Goal: Task Accomplishment & Management: Manage account settings

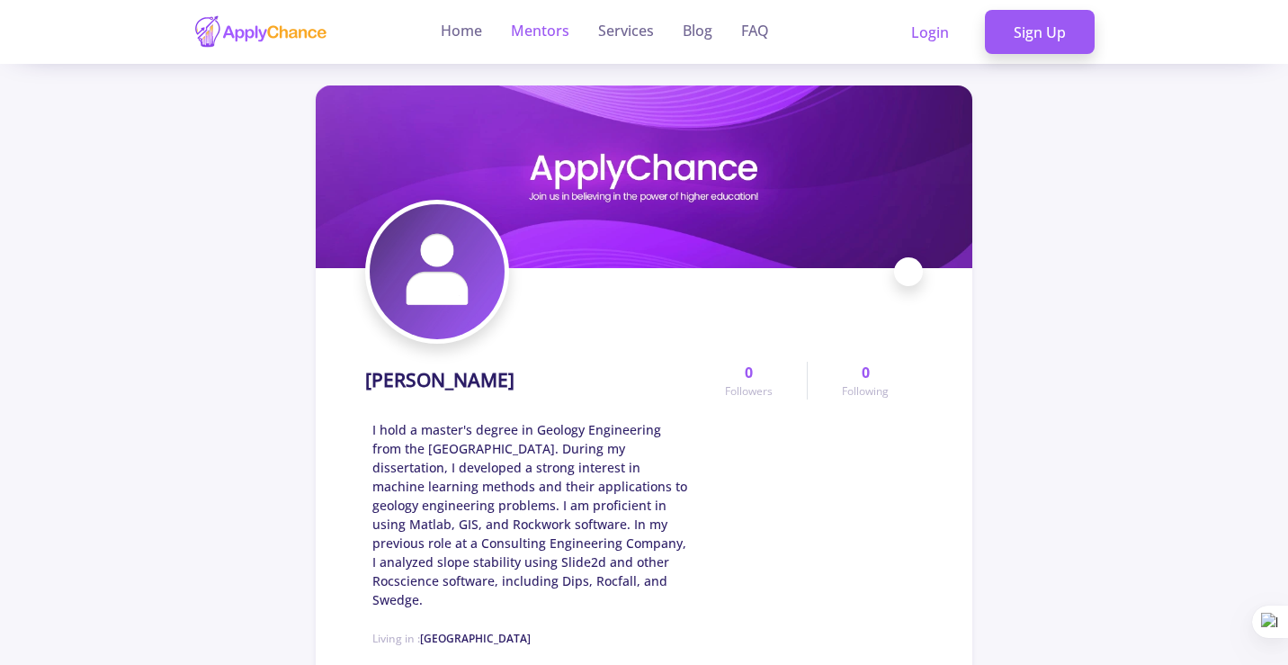
click at [551, 35] on link "Mentors" at bounding box center [540, 32] width 58 height 64
click at [449, 29] on link "Home" at bounding box center [461, 32] width 41 height 64
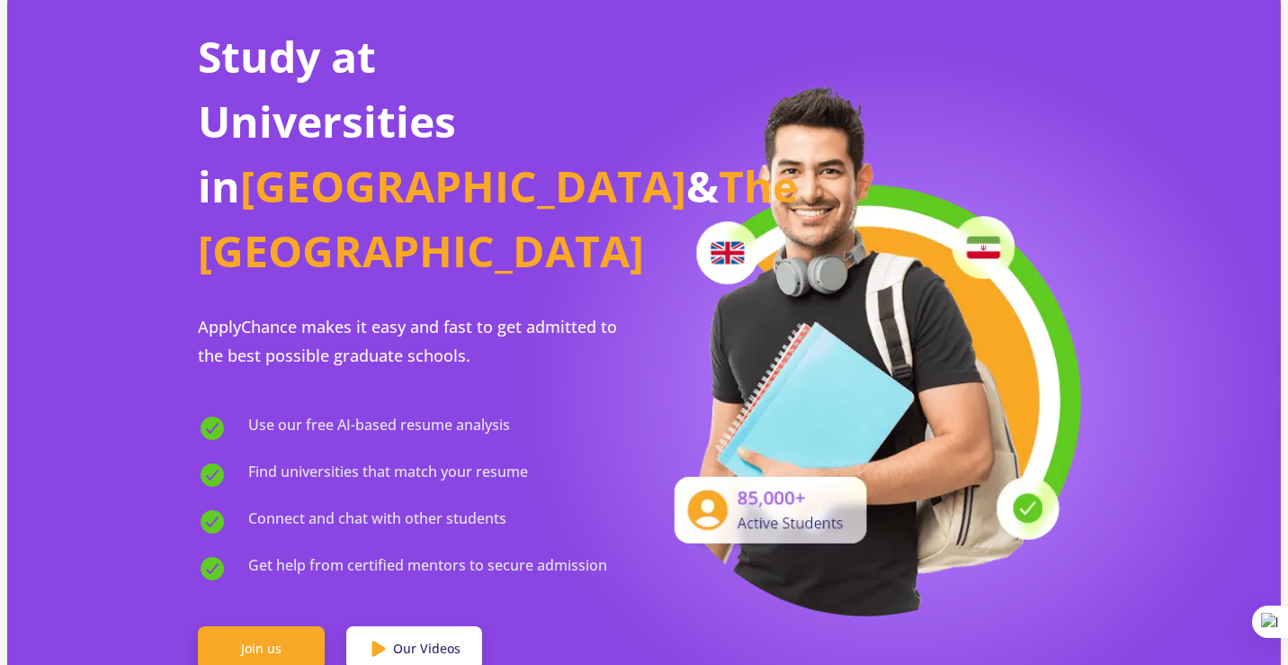
scroll to position [180, 0]
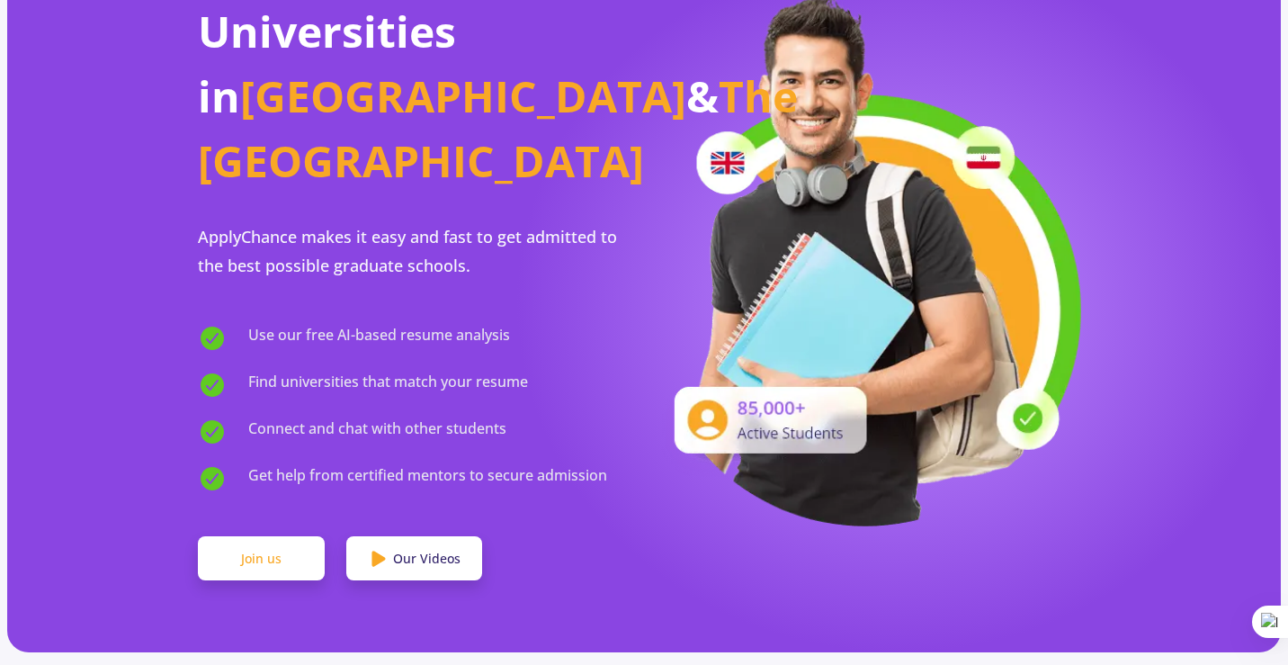
click at [228, 536] on link "Join us" at bounding box center [261, 558] width 127 height 45
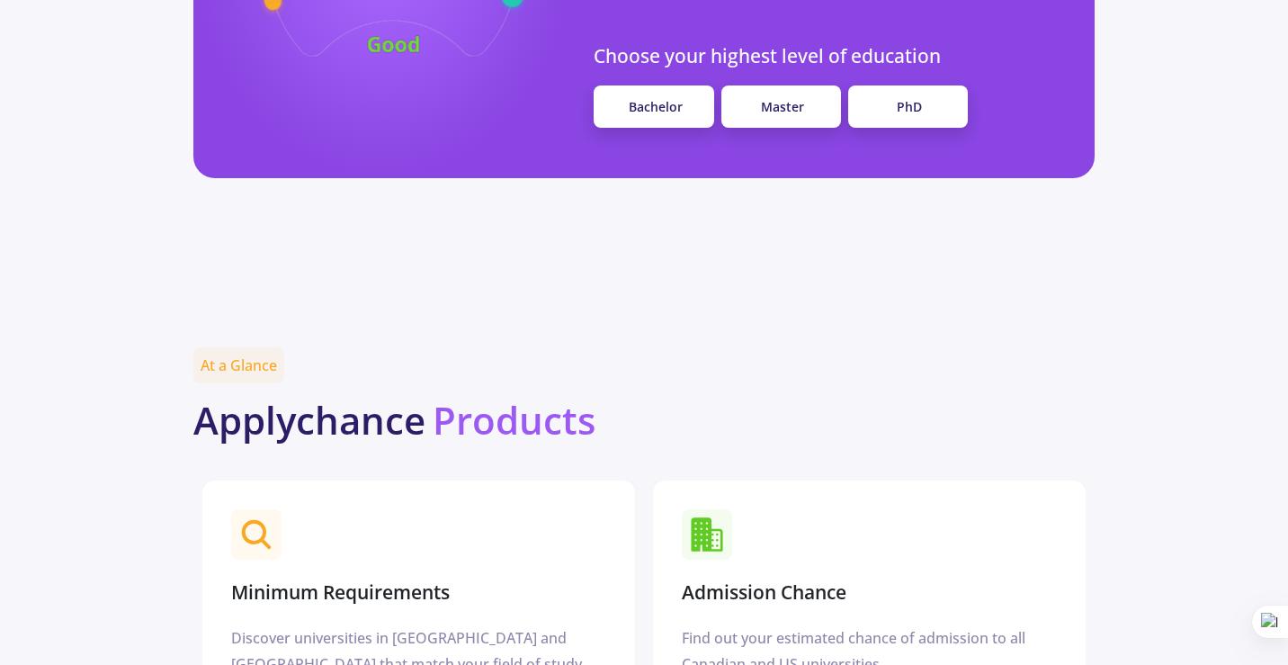
scroll to position [1487, 0]
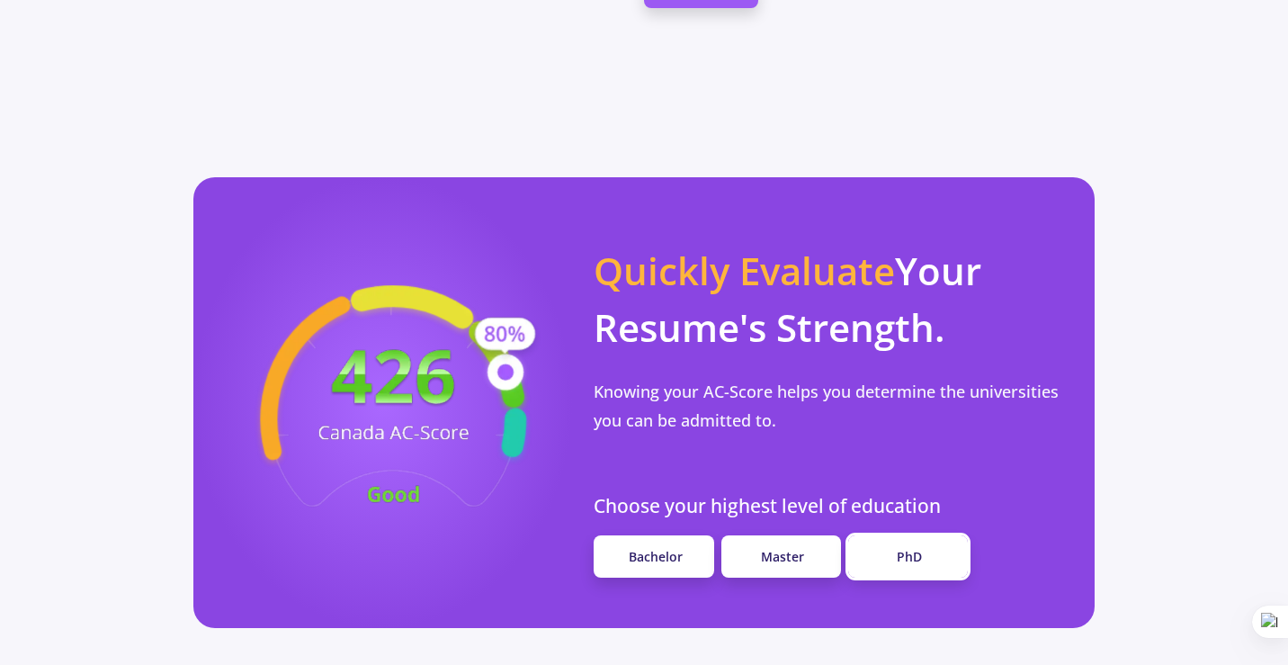
click at [886, 535] on link "PhD" at bounding box center [908, 556] width 120 height 42
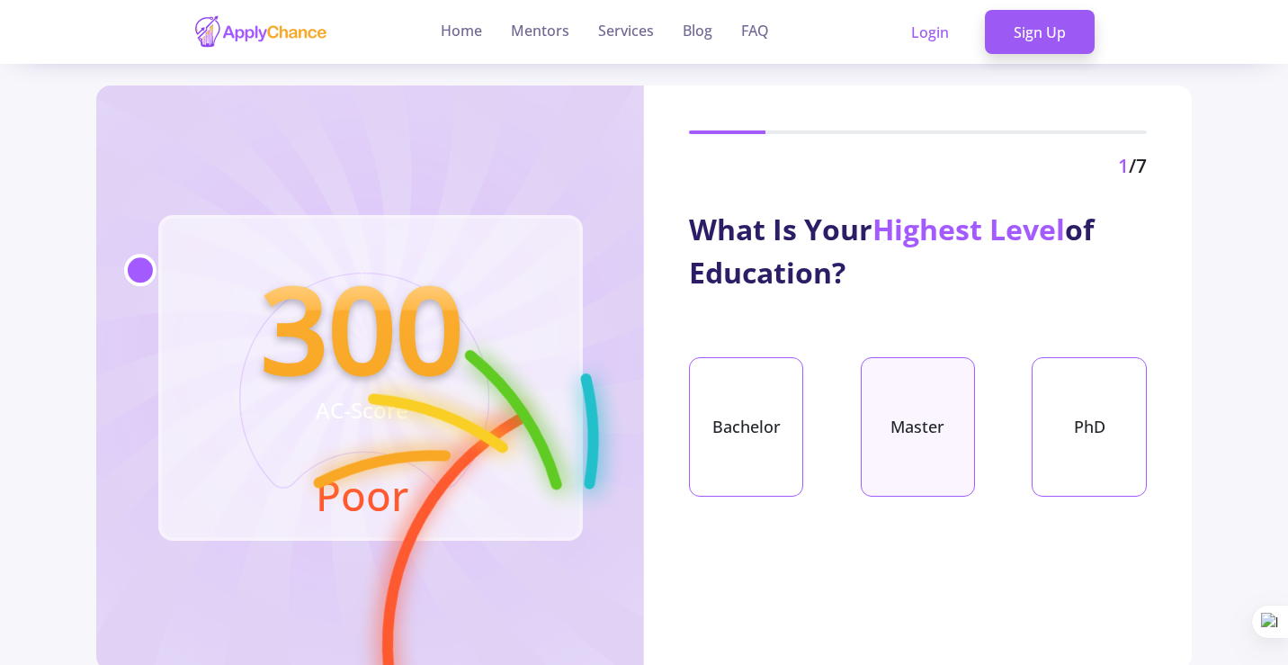
click at [902, 415] on div "Master" at bounding box center [918, 426] width 114 height 139
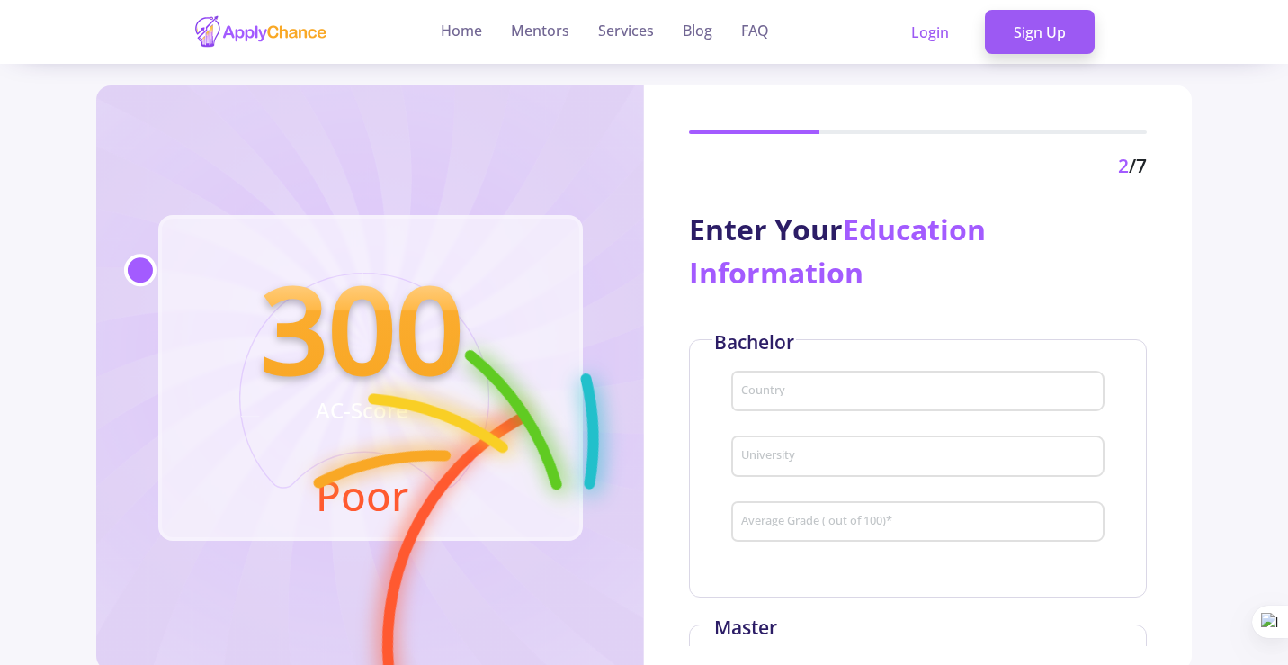
scroll to position [90, 0]
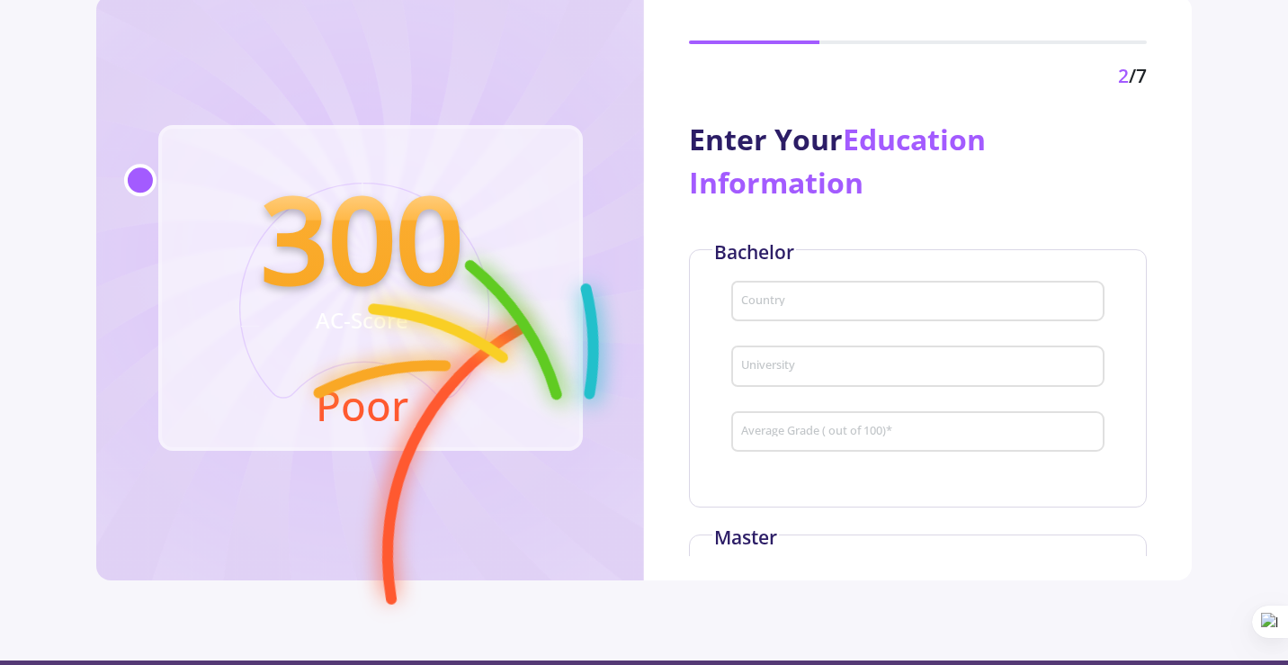
click at [786, 286] on div "Country" at bounding box center [917, 297] width 355 height 47
type input "[GEOGRAPHIC_DATA]"
click at [803, 367] on input "University" at bounding box center [920, 367] width 360 height 16
type input "[GEOGRAPHIC_DATA]"
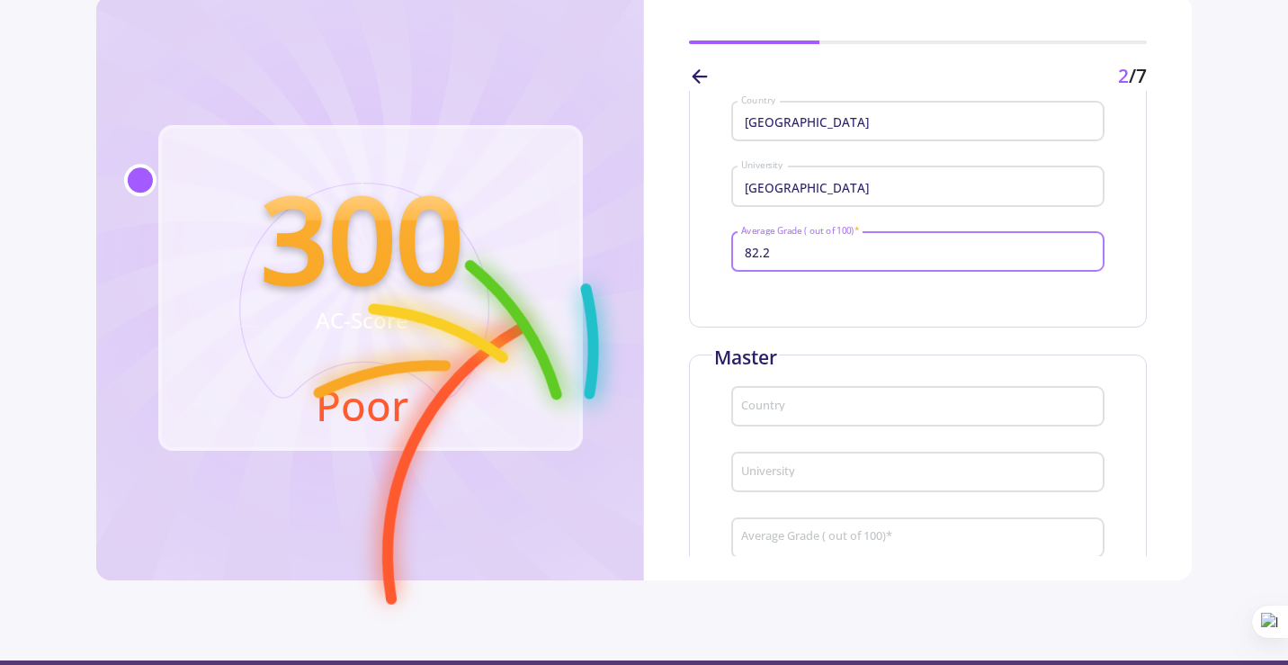
click at [855, 410] on input "Country" at bounding box center [920, 407] width 360 height 16
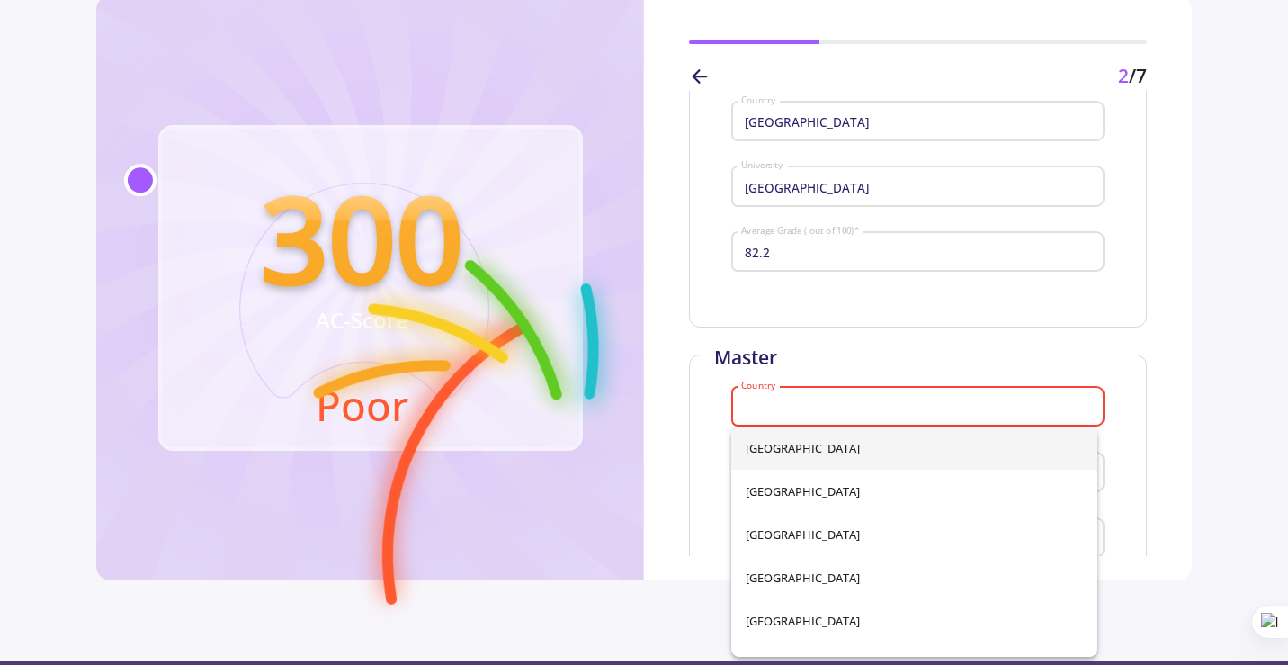
click at [846, 246] on input "82.2" at bounding box center [920, 253] width 360 height 16
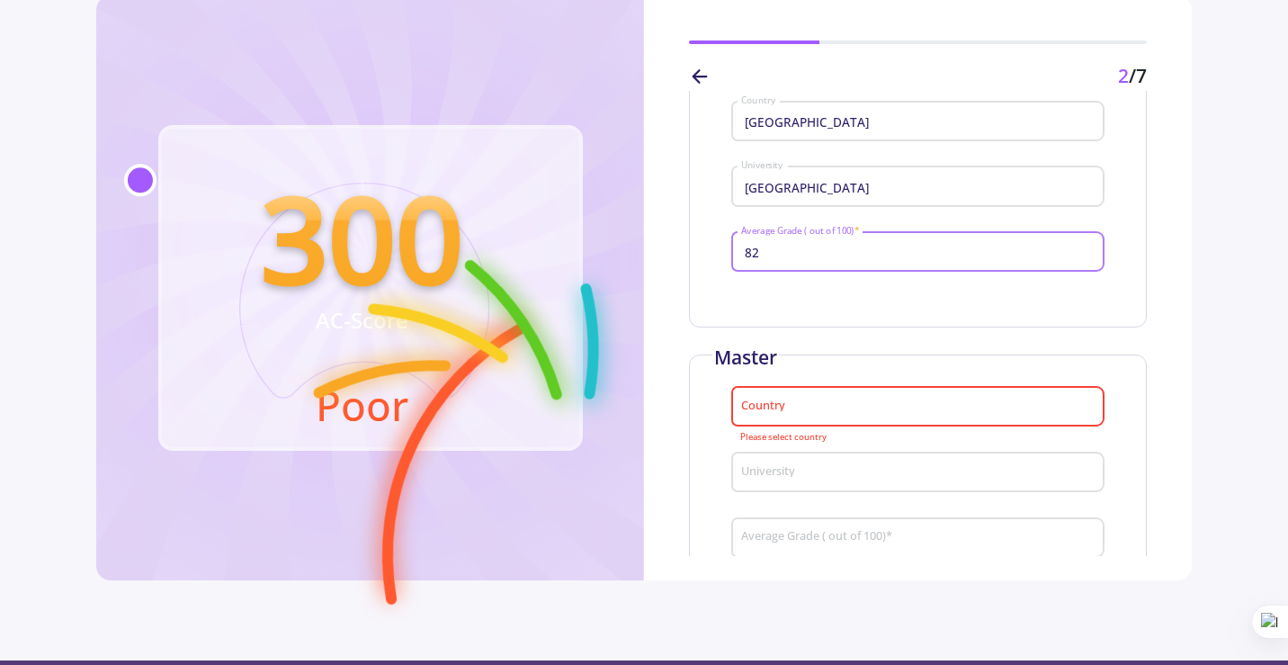
type input "8"
type input "73.7"
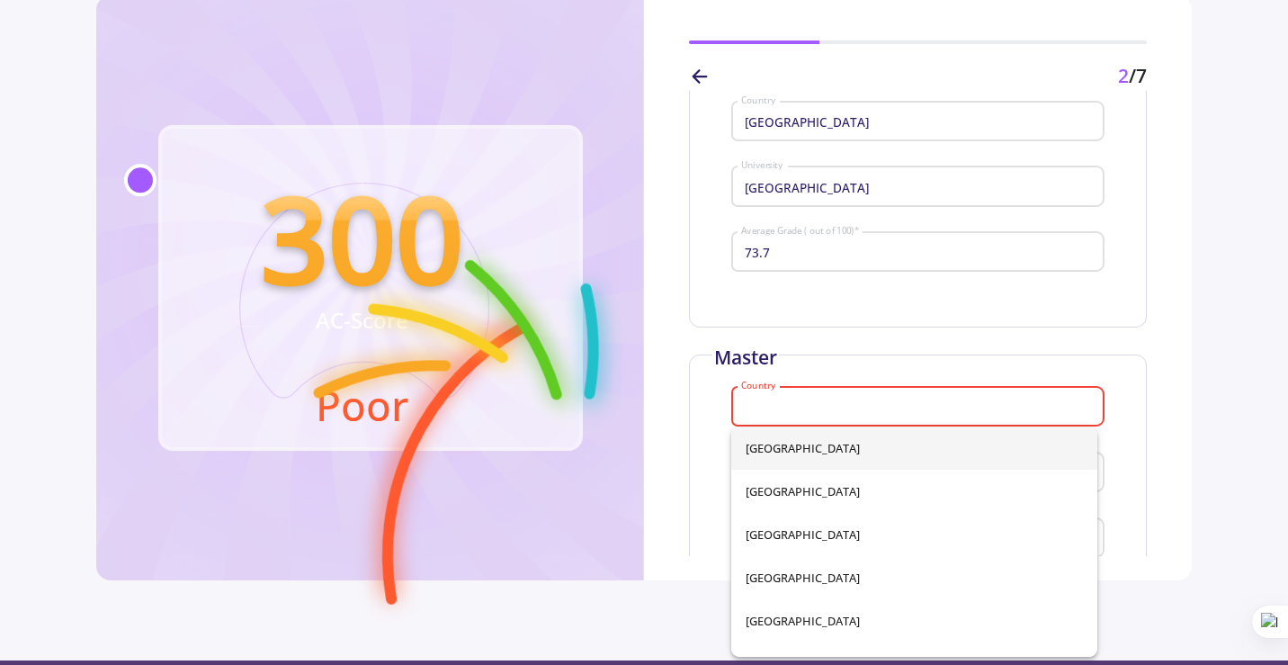
click at [816, 408] on input "Country" at bounding box center [920, 407] width 360 height 16
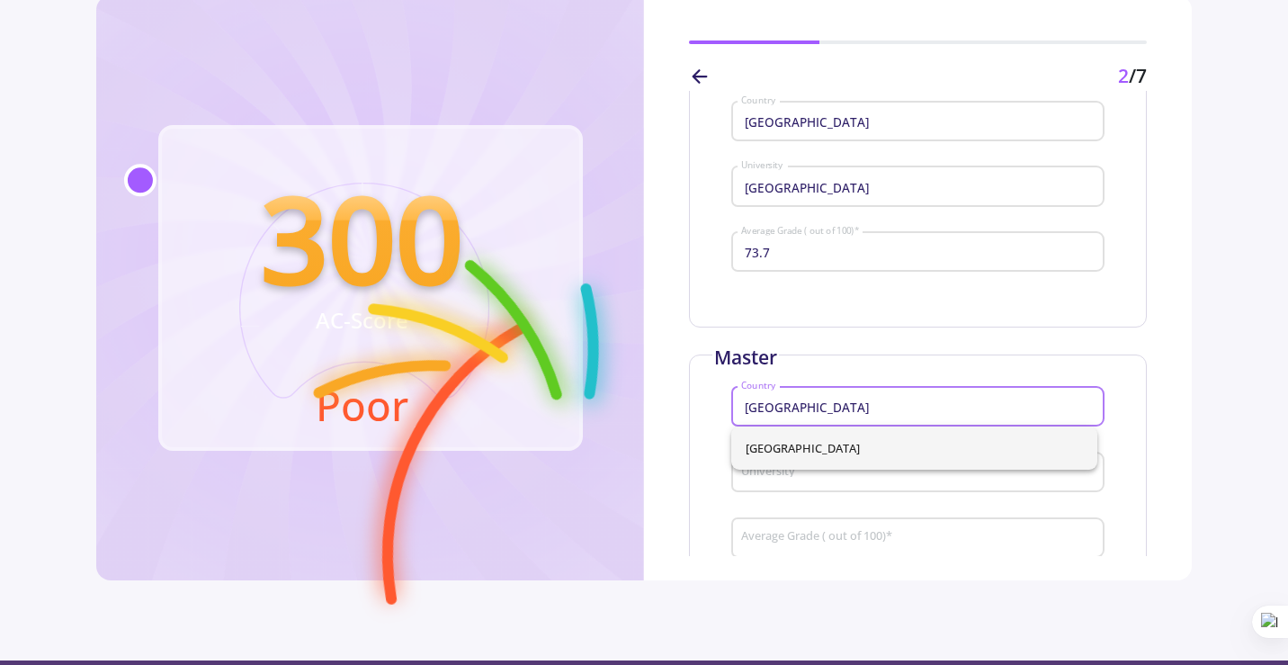
type input "[GEOGRAPHIC_DATA]"
click at [874, 370] on div "Master Iran Country University Average Grade ( out of 100) *" at bounding box center [918, 483] width 458 height 258
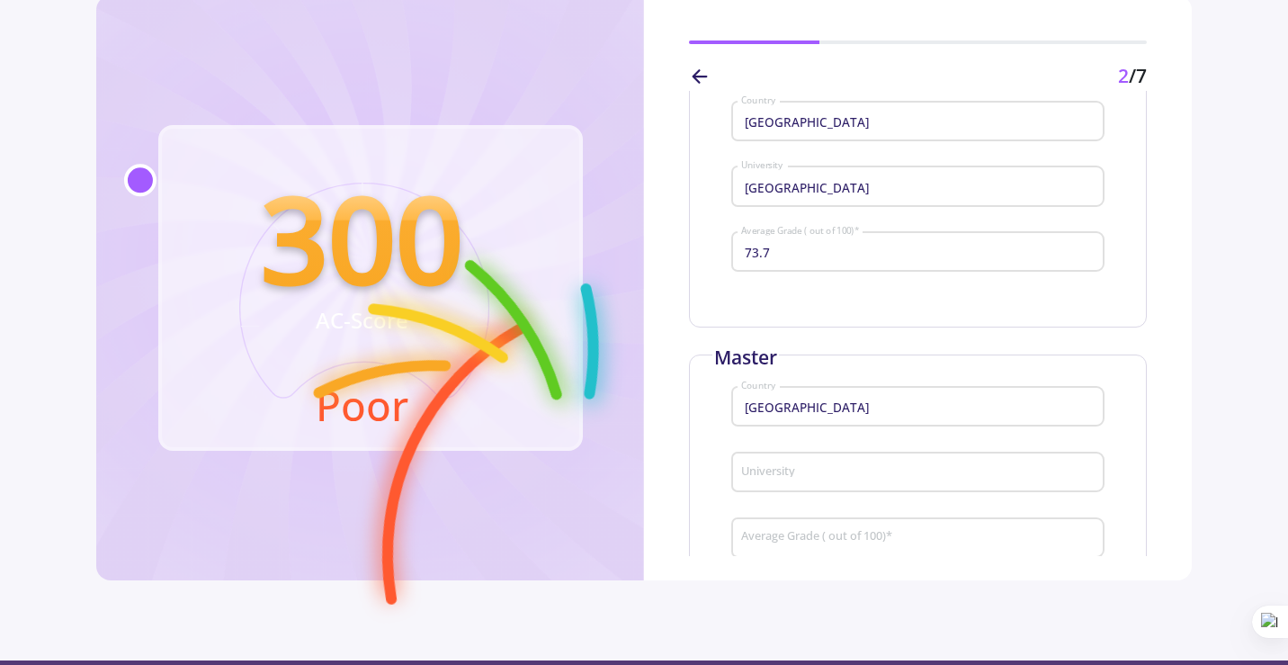
click at [863, 463] on div "University" at bounding box center [917, 468] width 355 height 47
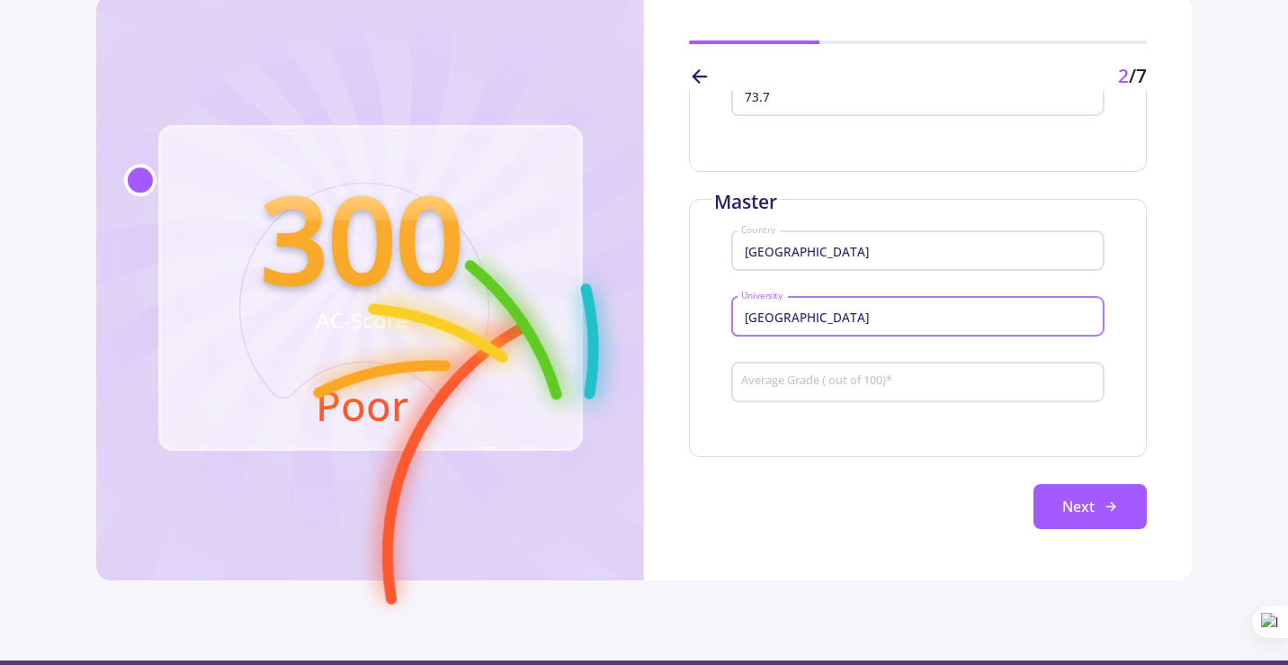
type input "[GEOGRAPHIC_DATA]"
click at [857, 381] on input "Average Grade ( out of 100) *" at bounding box center [920, 382] width 360 height 16
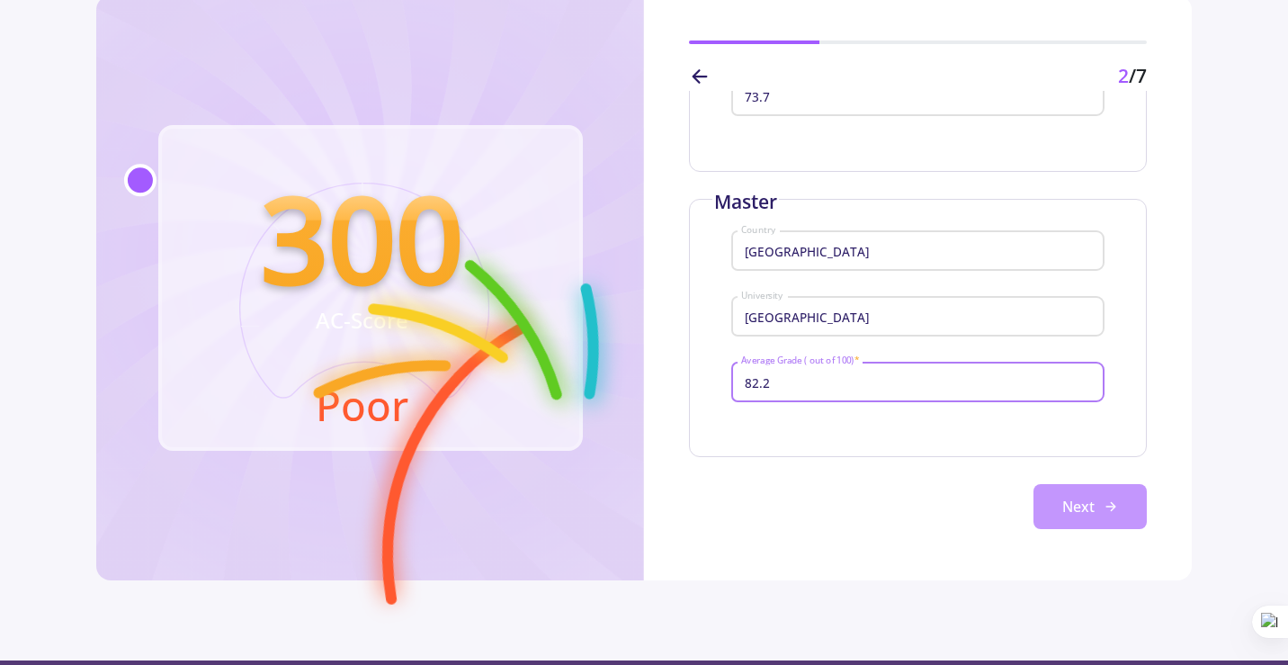
type input "82.2"
click at [1080, 516] on button "Next" at bounding box center [1090, 506] width 113 height 45
click at [1104, 510] on icon at bounding box center [1111, 506] width 14 height 14
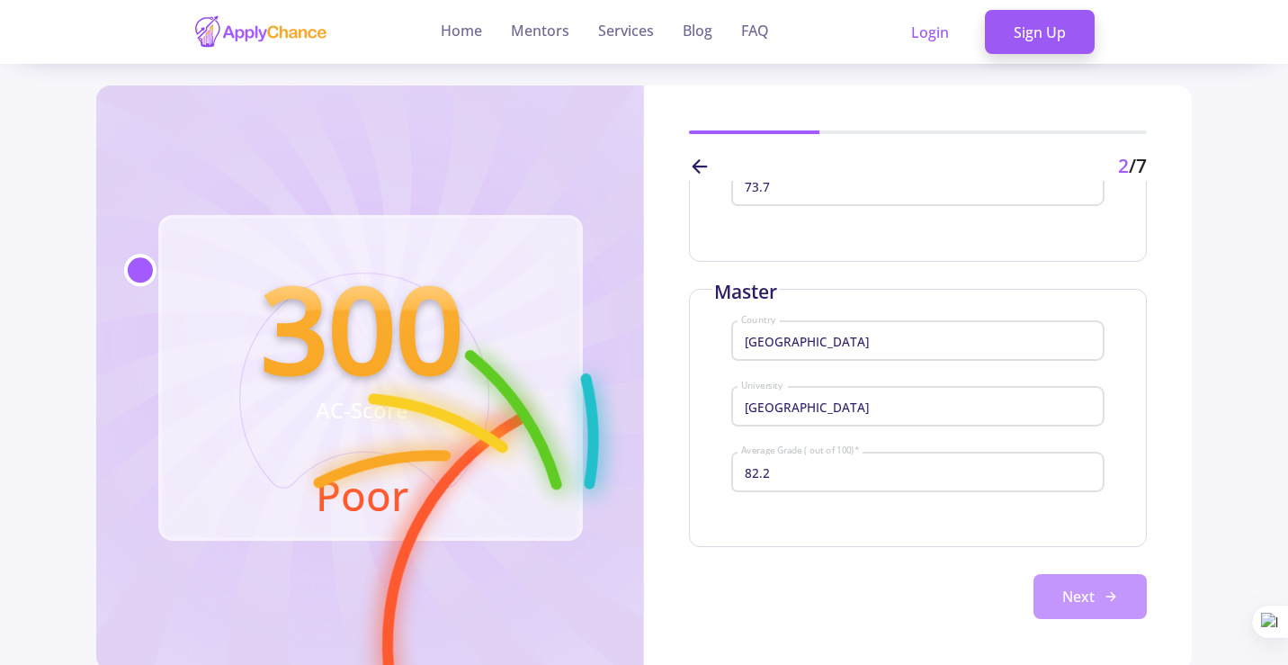
click at [1076, 588] on button "Next" at bounding box center [1090, 596] width 113 height 45
click at [912, 38] on link "Login" at bounding box center [929, 32] width 95 height 45
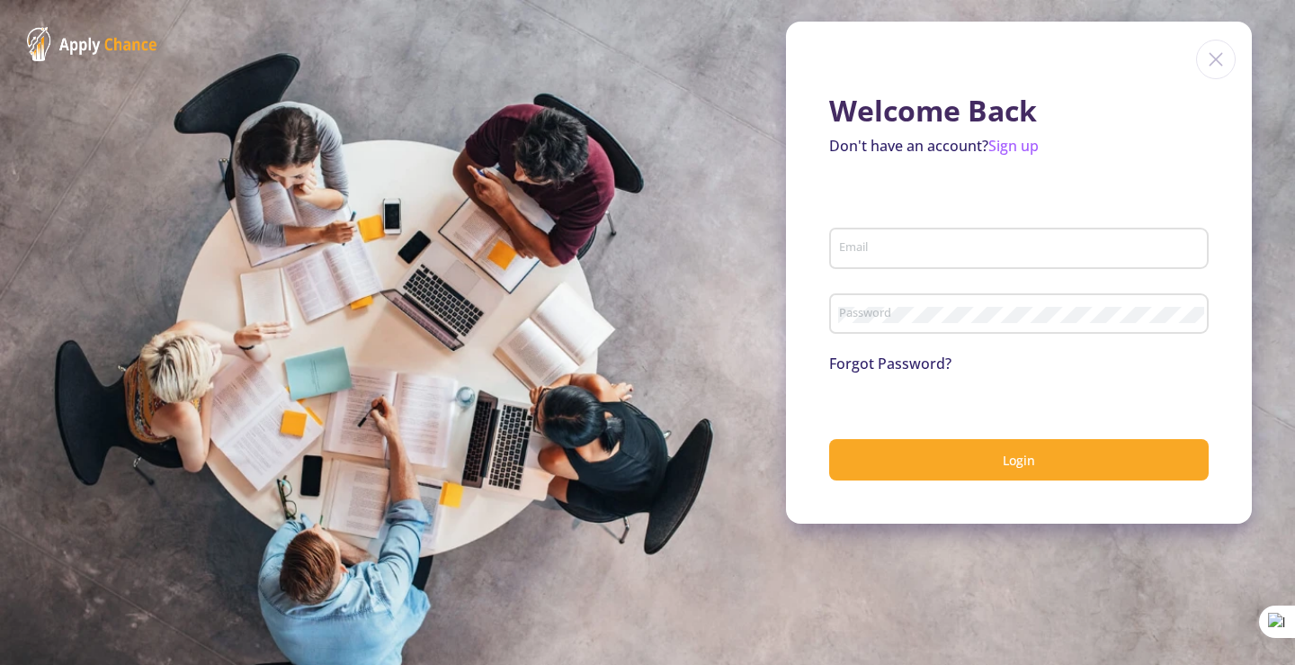
type input "[EMAIL_ADDRESS][DOMAIN_NAME]"
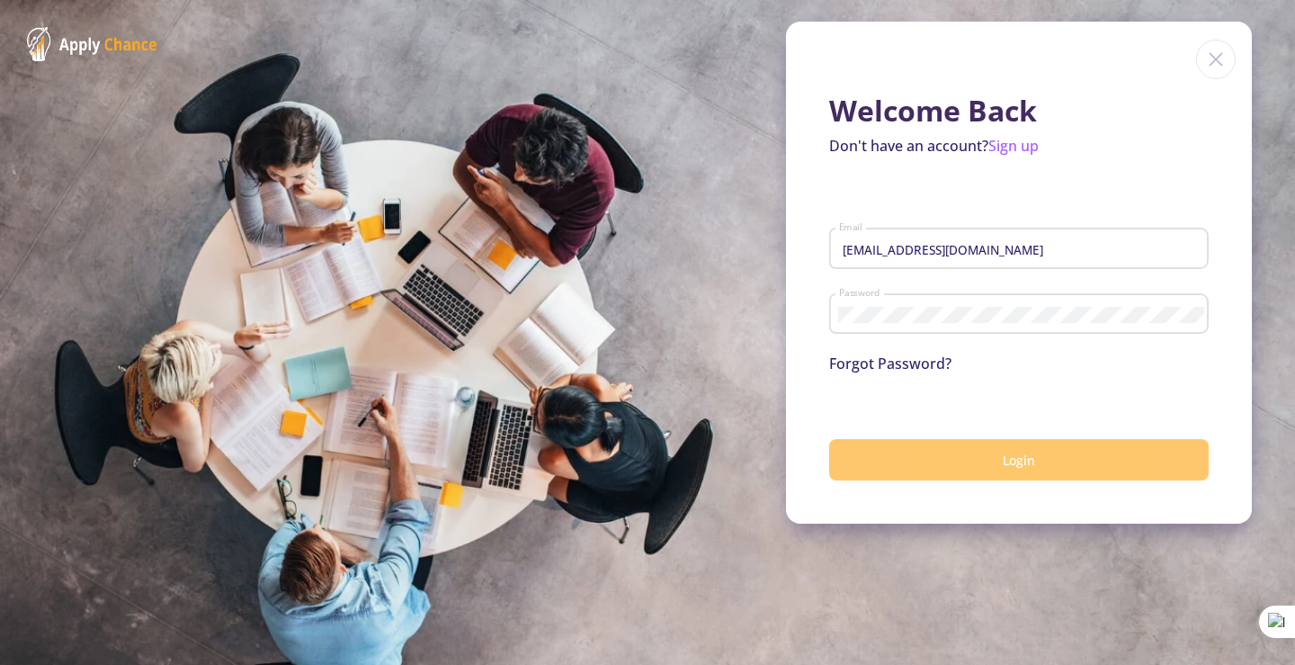
click at [969, 468] on button "Login" at bounding box center [1019, 460] width 380 height 42
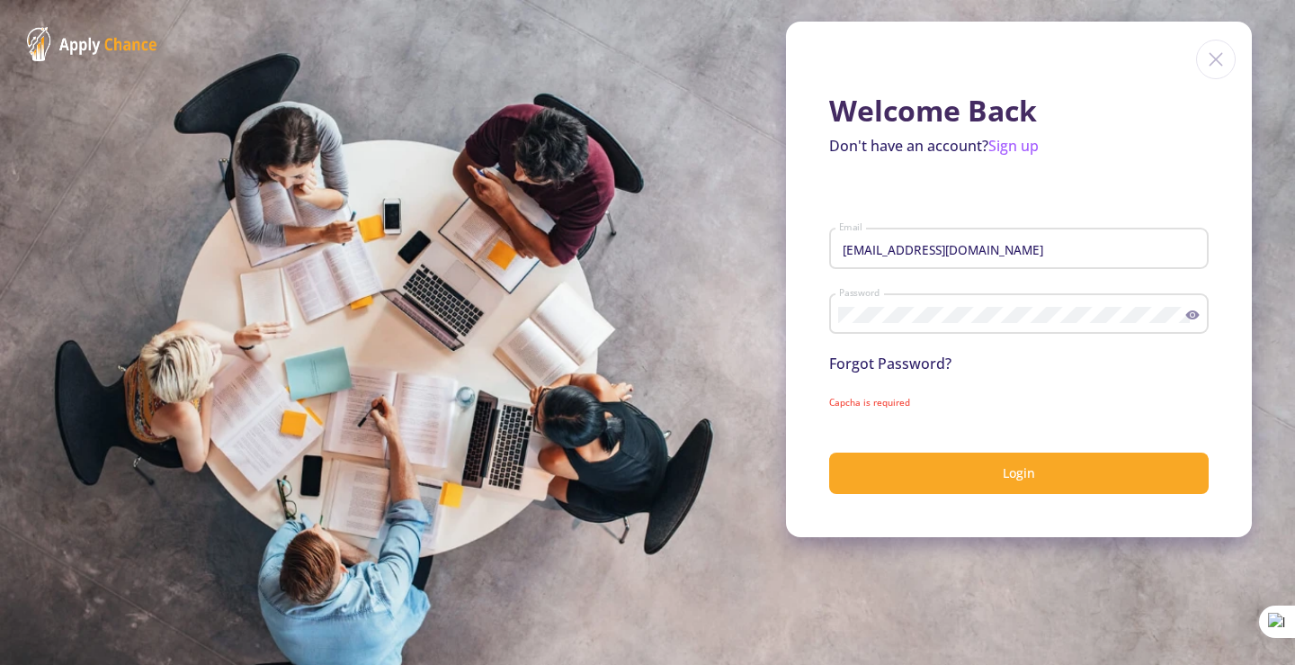
click at [1193, 311] on icon at bounding box center [1193, 315] width 14 height 14
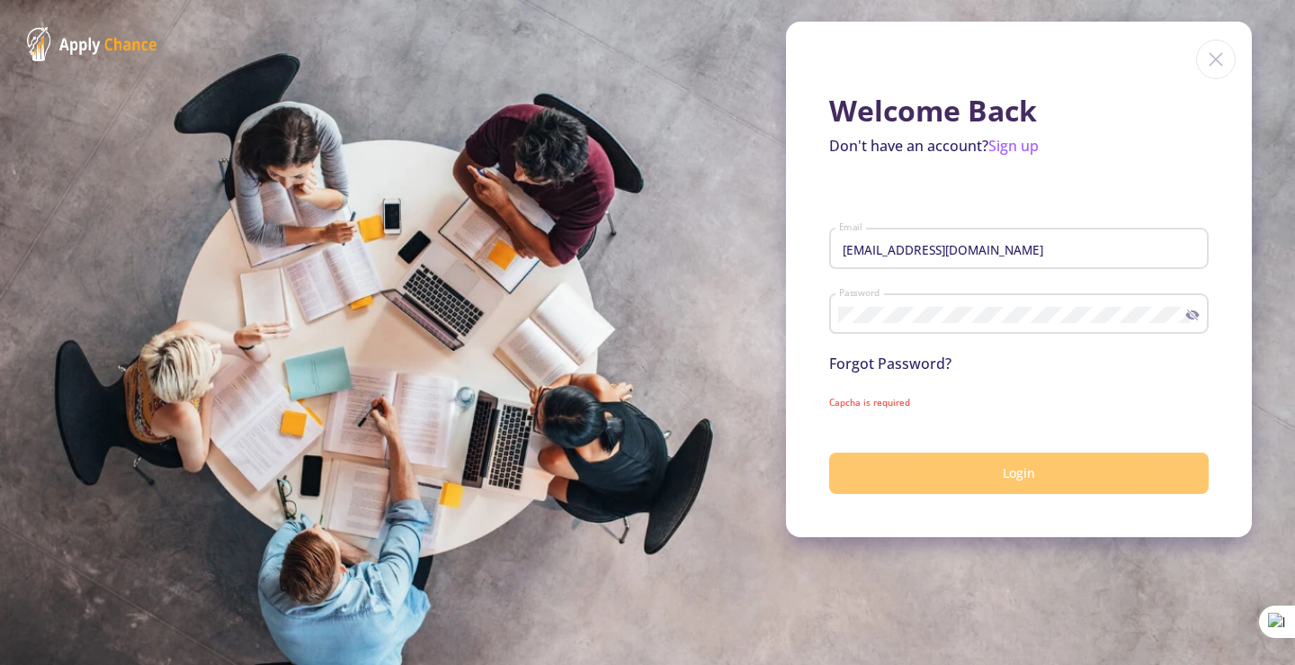
click at [1070, 465] on button "Login" at bounding box center [1019, 473] width 380 height 42
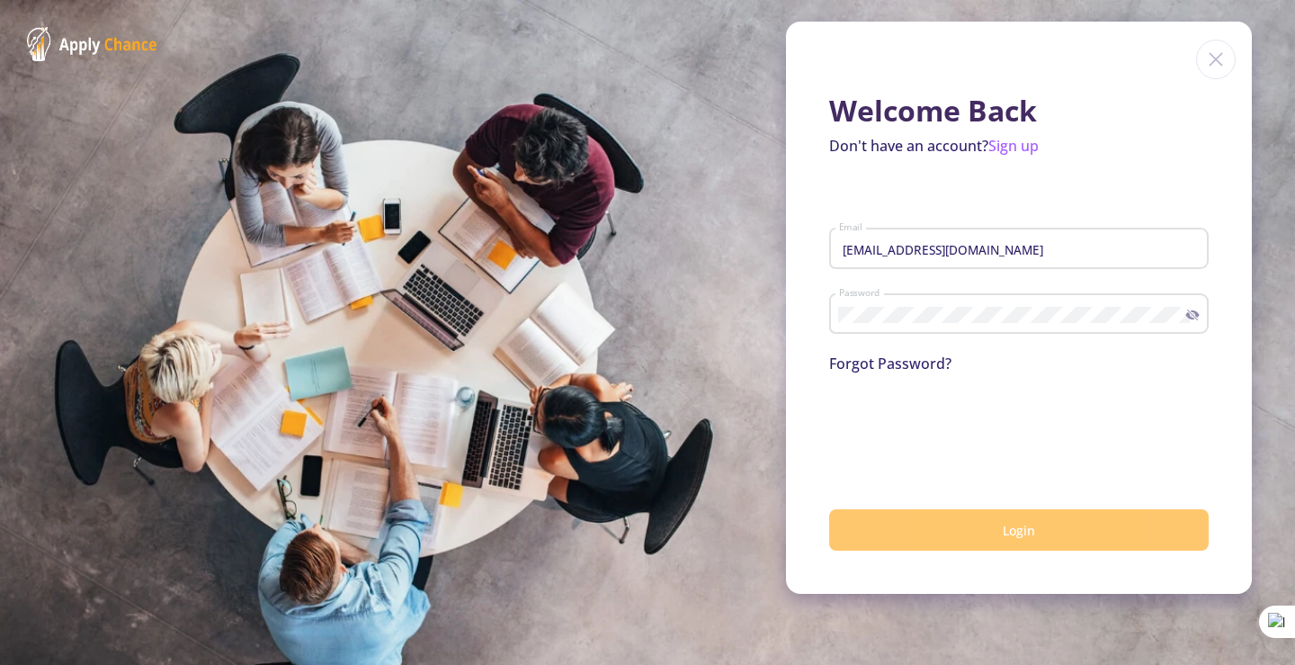
click at [1106, 519] on button "Login" at bounding box center [1019, 530] width 380 height 42
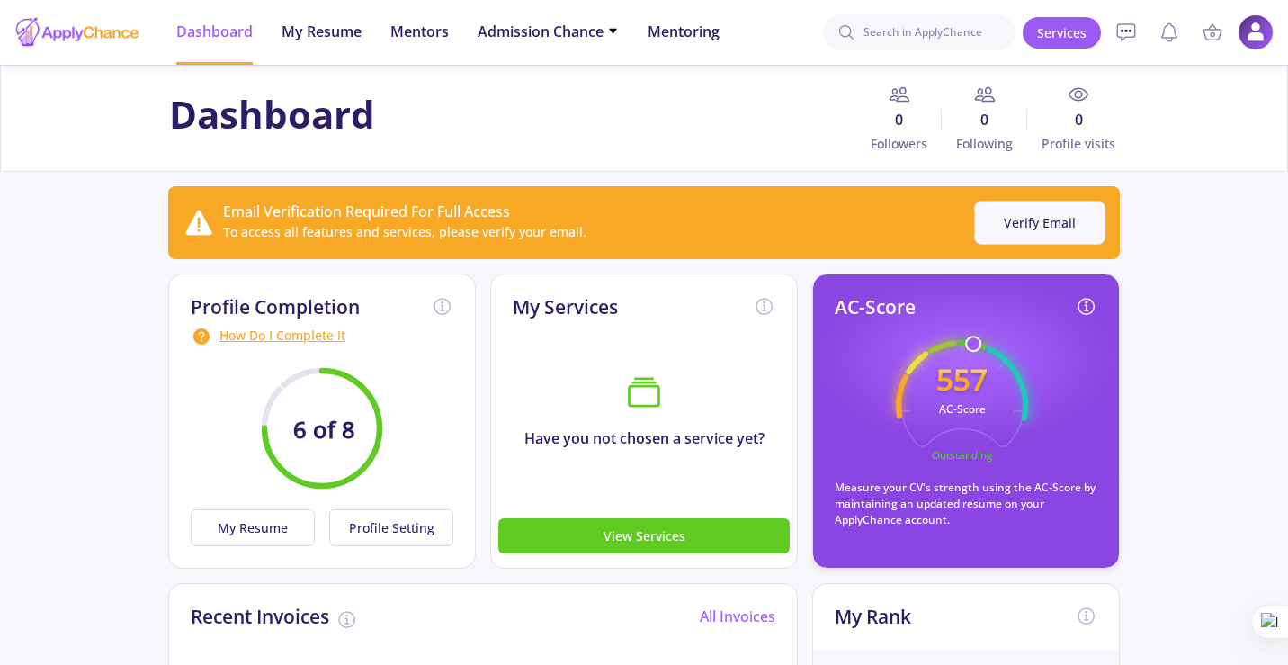
click at [1033, 213] on button "Verify Email" at bounding box center [1039, 223] width 131 height 44
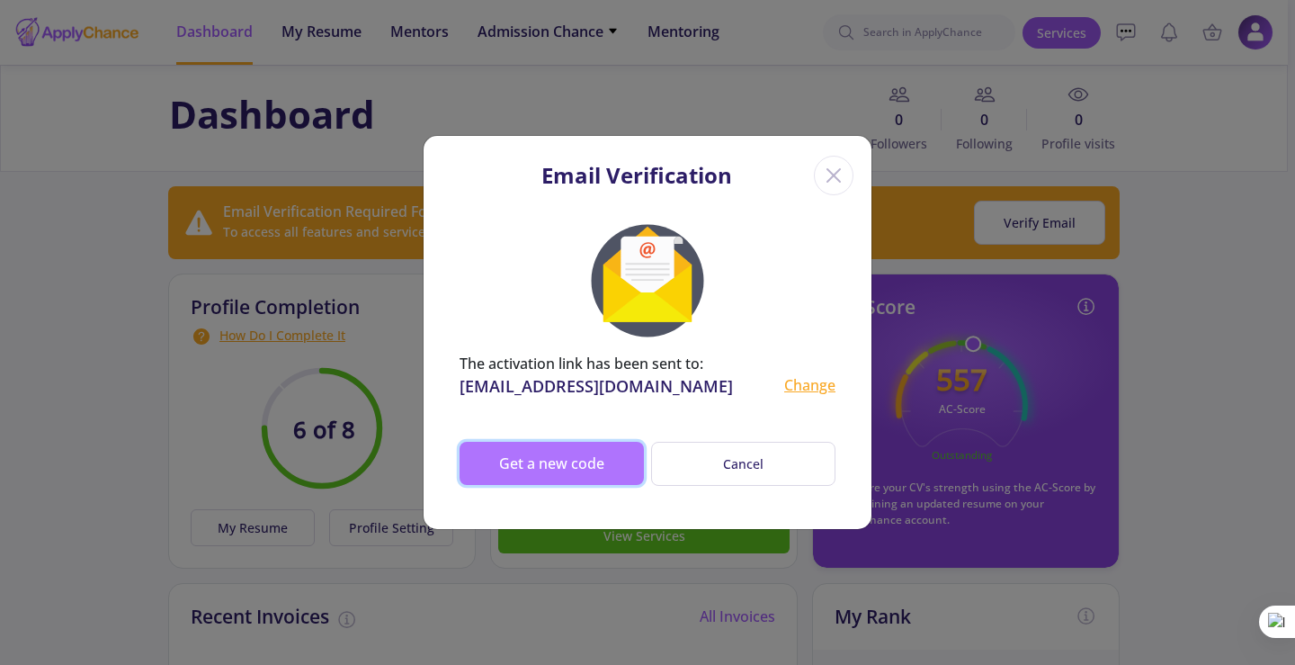
click at [538, 469] on button "Get a new code" at bounding box center [552, 463] width 184 height 43
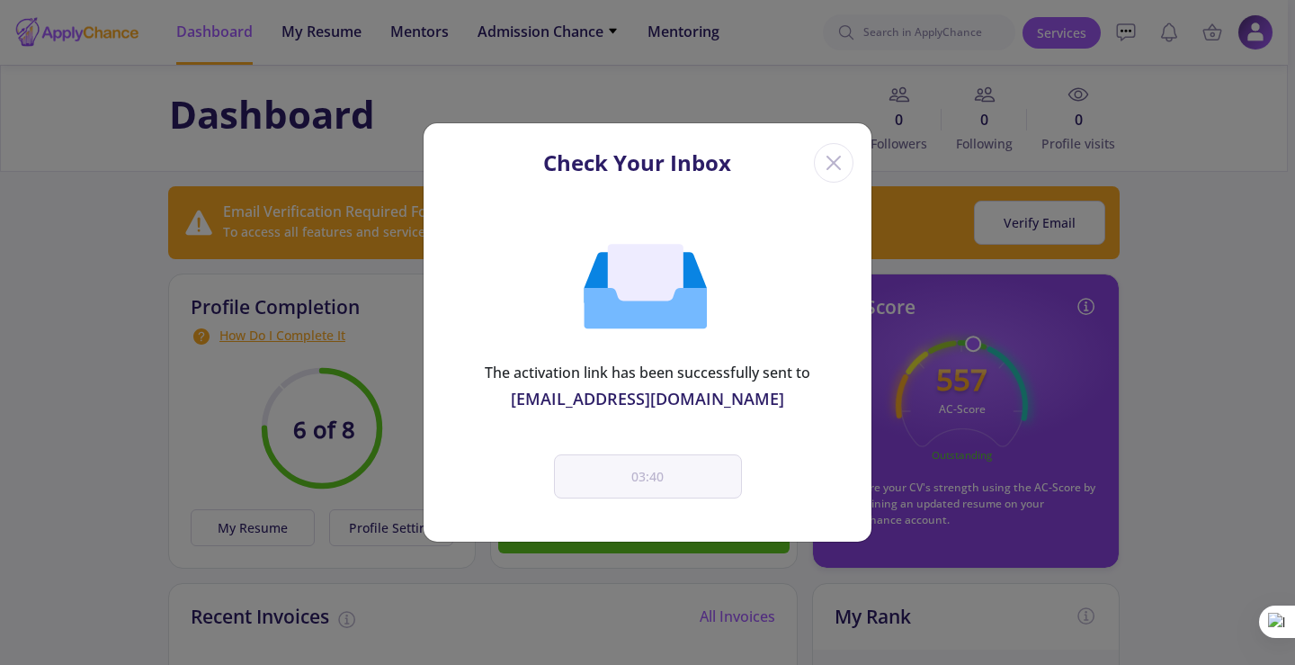
click at [838, 156] on icon "Close" at bounding box center [834, 162] width 29 height 29
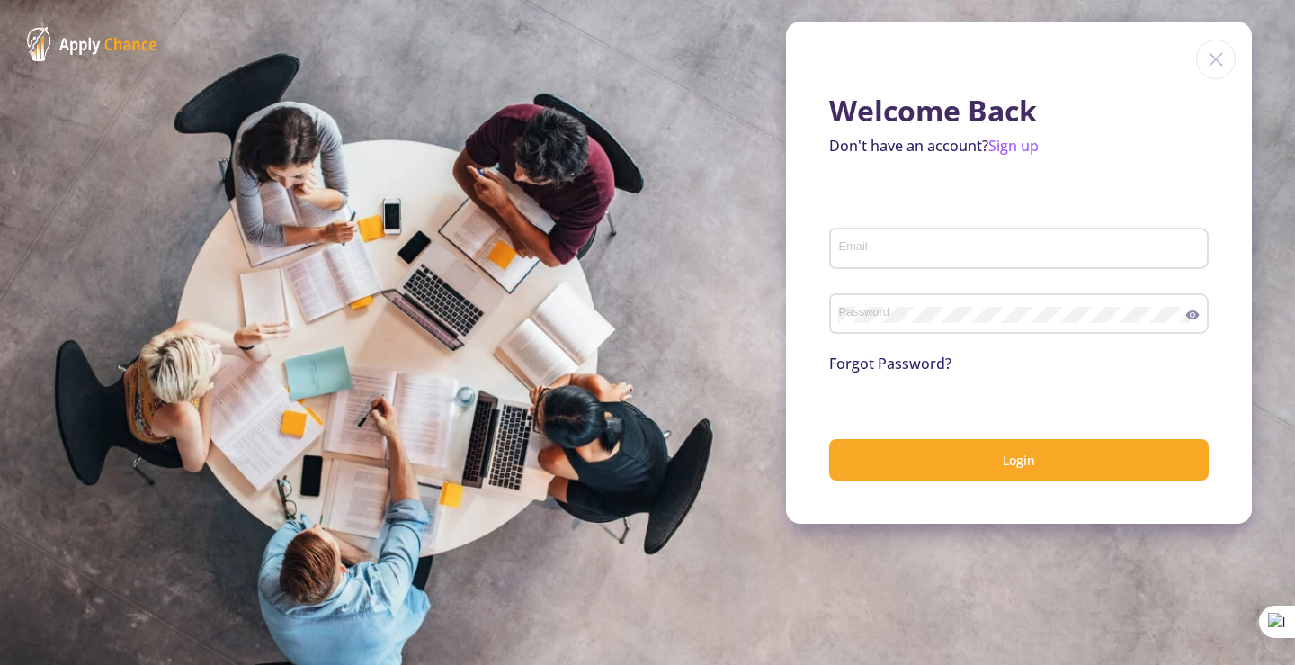
type input "[EMAIL_ADDRESS][DOMAIN_NAME]"
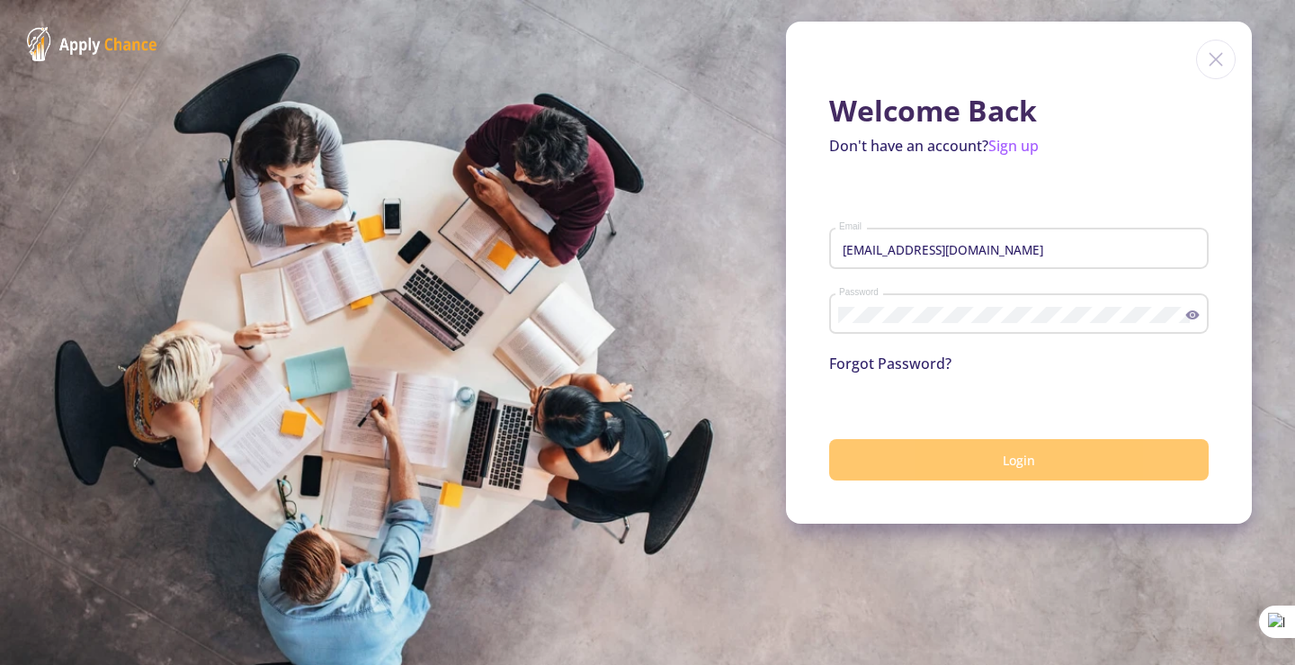
click at [1008, 458] on span "Login" at bounding box center [1019, 460] width 32 height 17
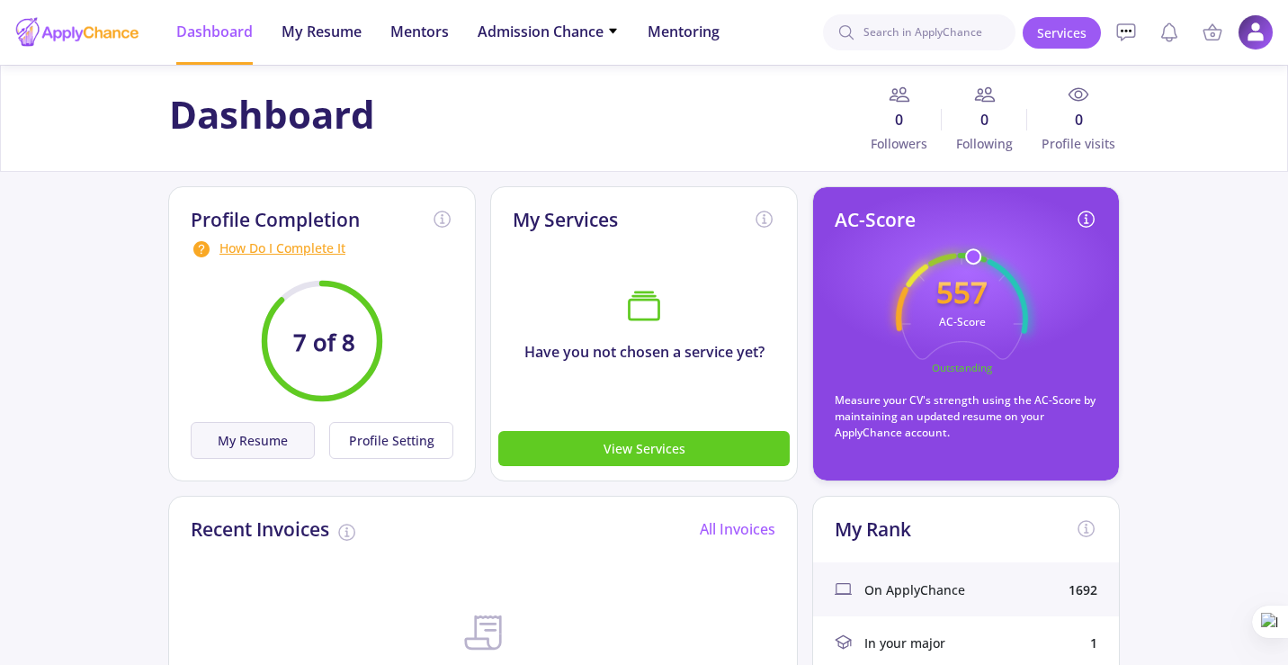
click at [214, 445] on button "My Resume" at bounding box center [253, 440] width 124 height 37
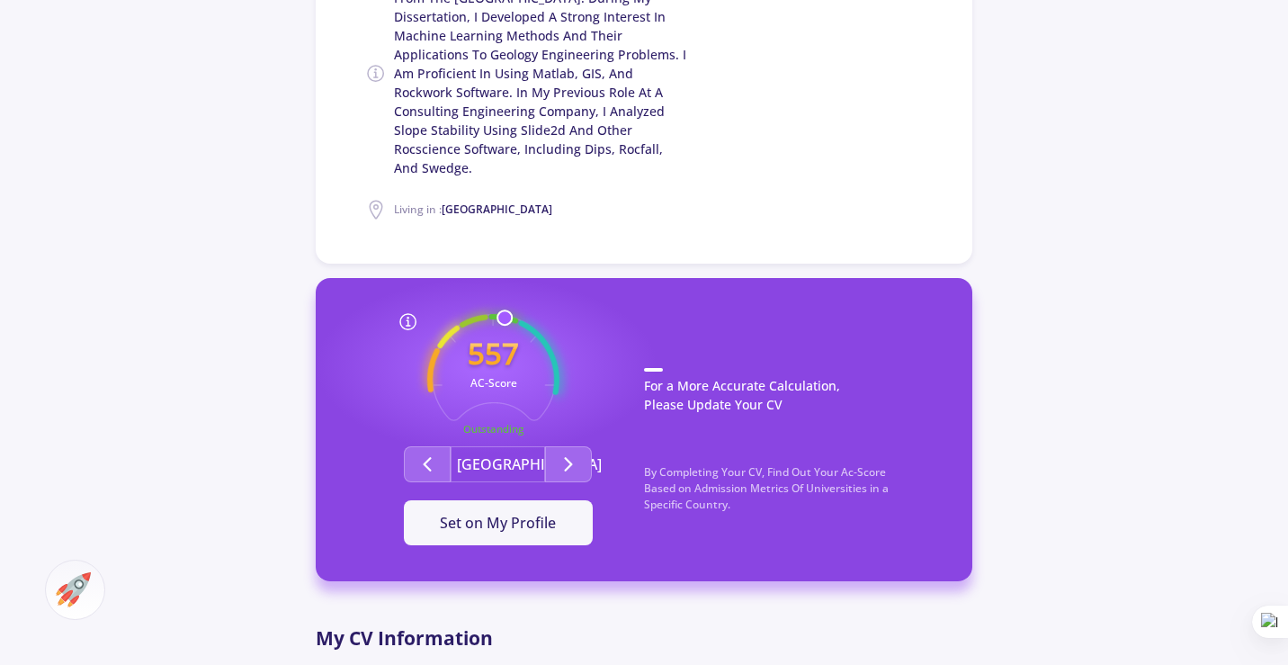
scroll to position [540, 0]
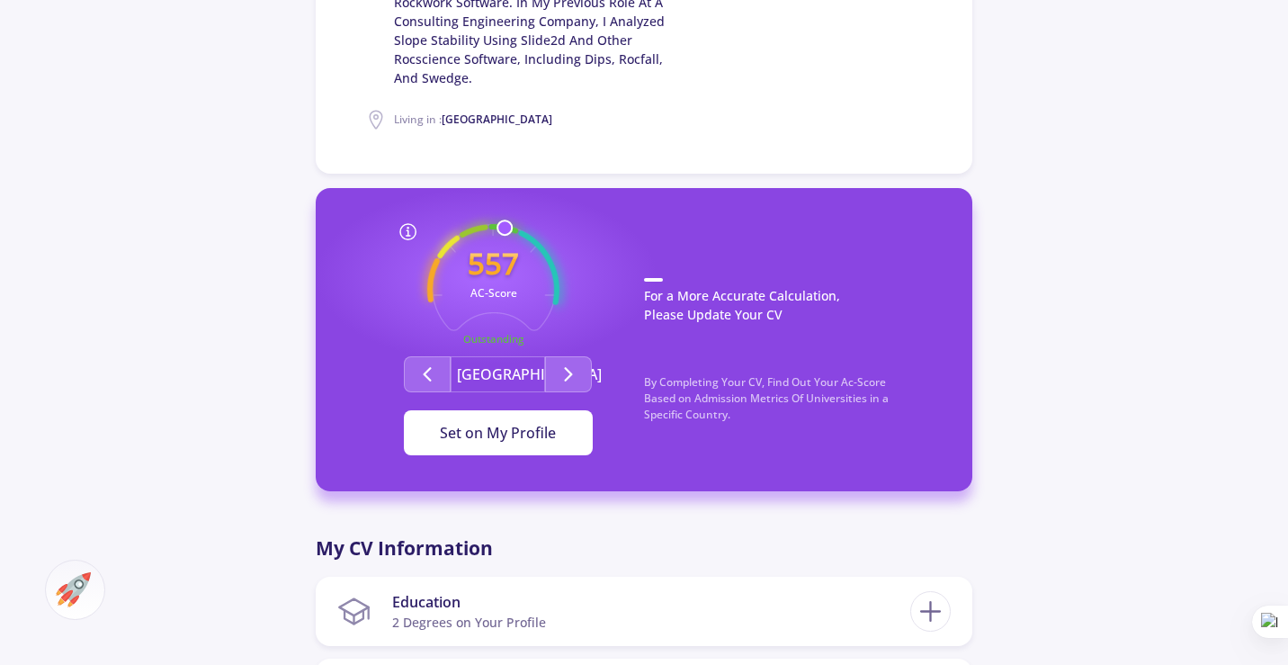
click at [511, 434] on span "Set on My Profile" at bounding box center [498, 433] width 116 height 20
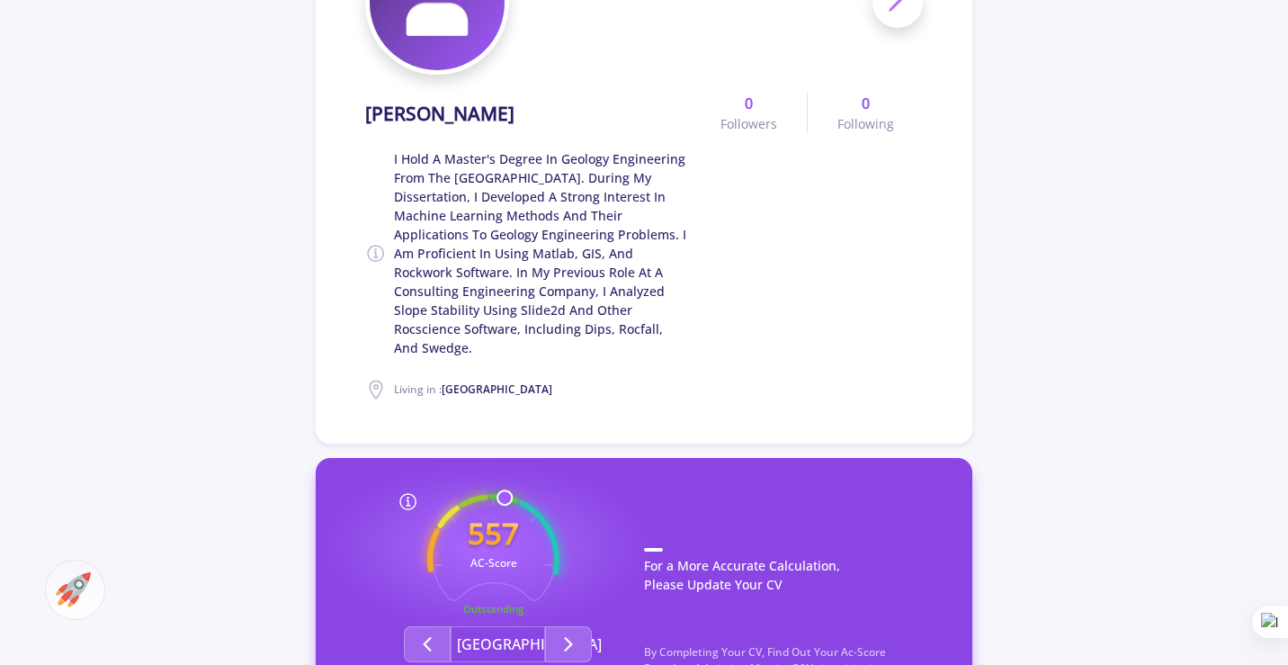
scroll to position [0, 0]
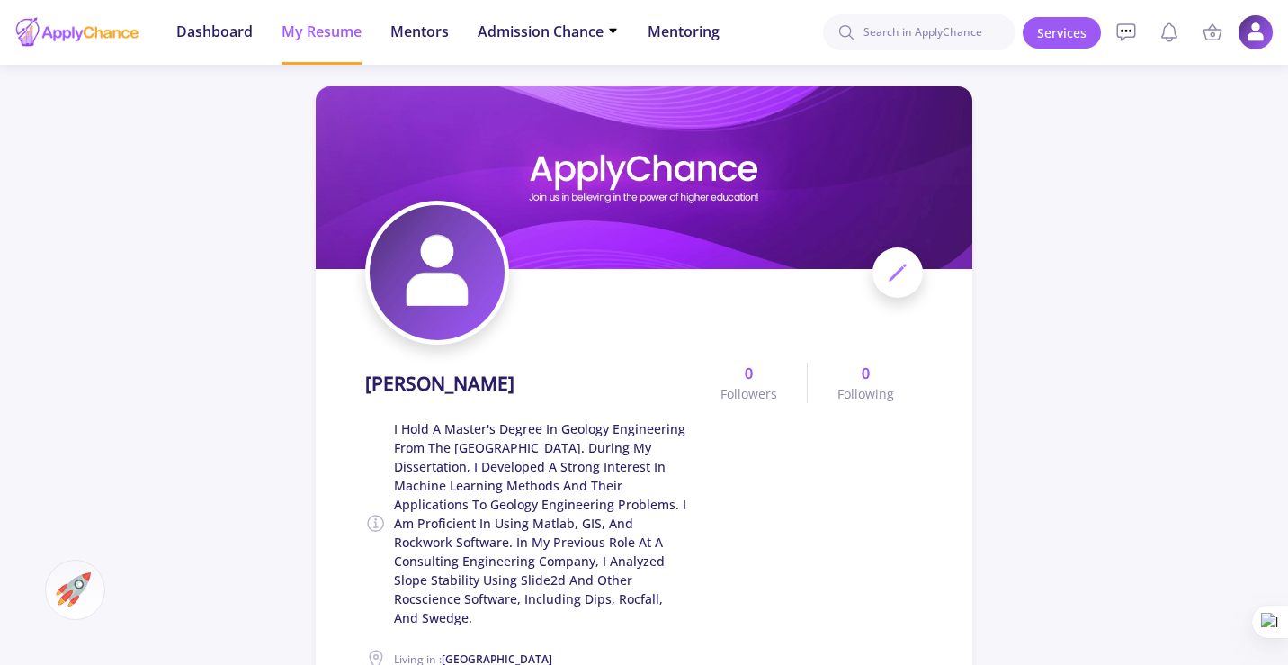
click at [891, 282] on icon at bounding box center [898, 273] width 22 height 22
click at [915, 291] on div at bounding box center [644, 273] width 559 height 144
click at [912, 274] on span at bounding box center [898, 272] width 50 height 50
click at [1256, 40] on img at bounding box center [1256, 32] width 35 height 35
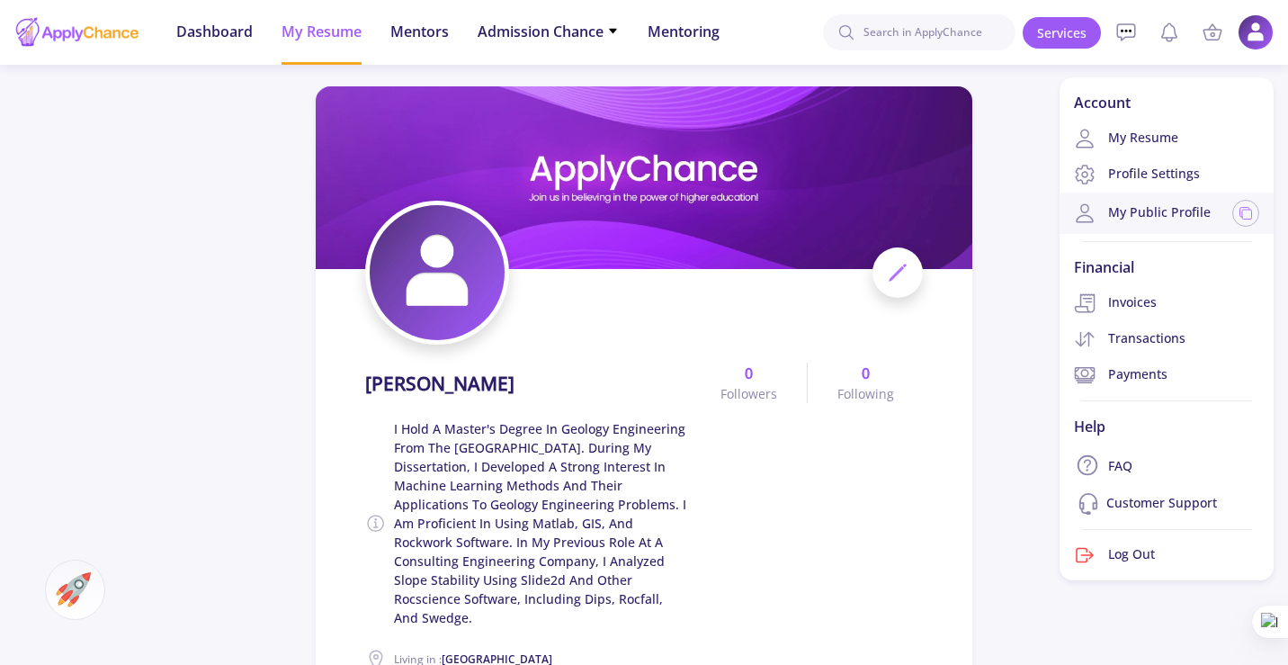
click at [1205, 212] on link "My Public Profile" at bounding box center [1142, 213] width 137 height 22
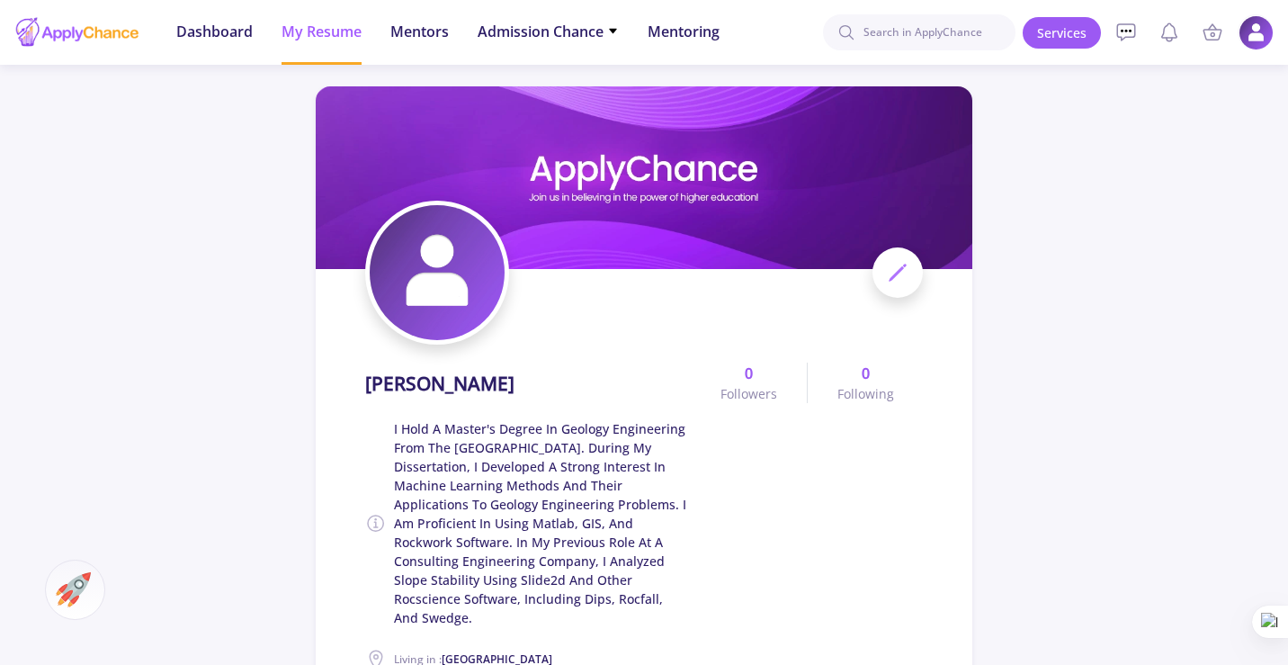
click at [1248, 29] on img at bounding box center [1256, 32] width 35 height 35
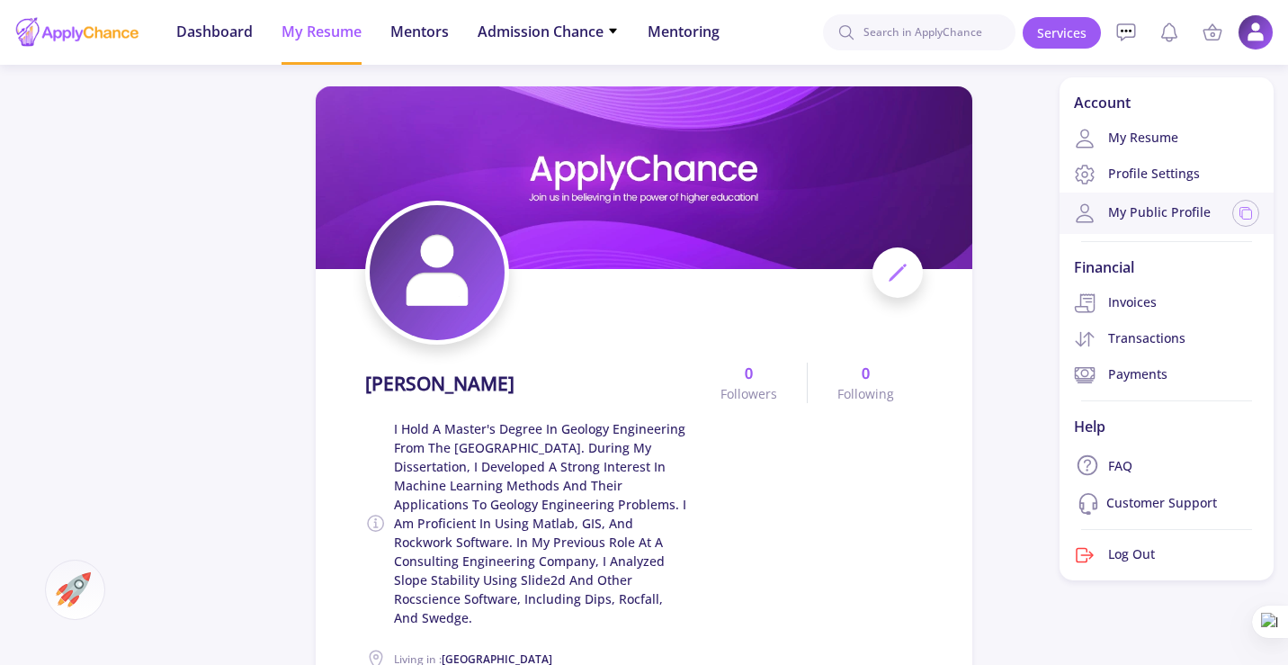
click at [1151, 216] on link "My Public Profile" at bounding box center [1142, 213] width 137 height 22
